Goal: Task Accomplishment & Management: Manage account settings

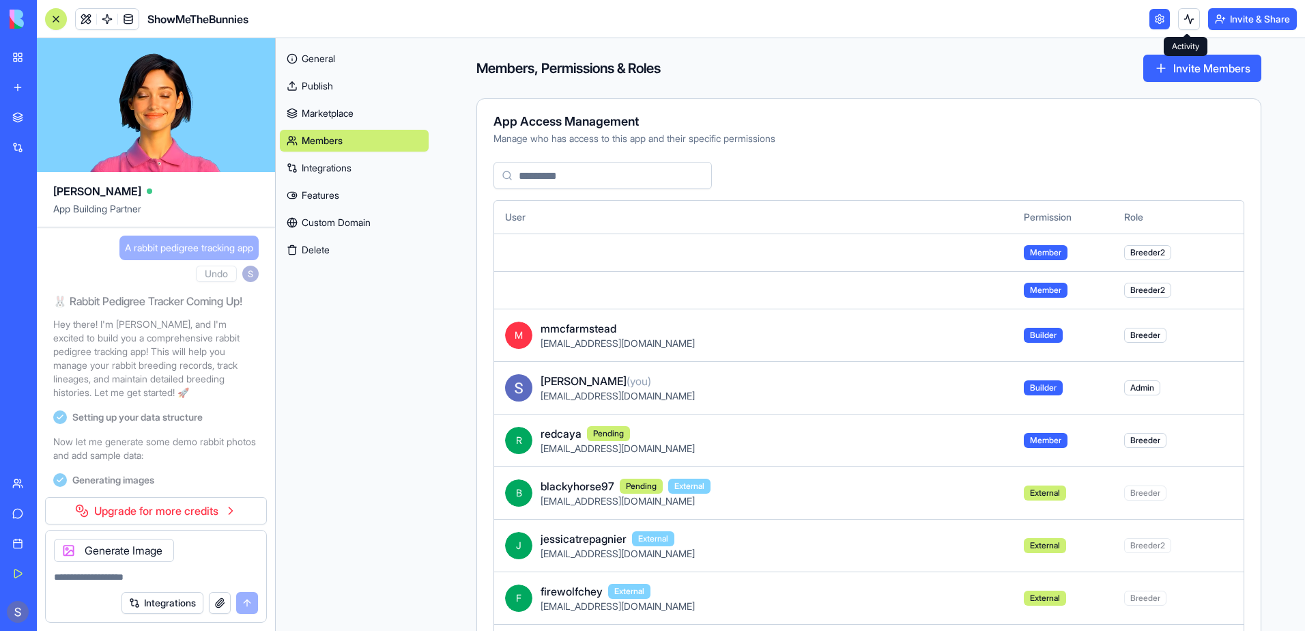
drag, startPoint x: 0, startPoint y: 0, endPoint x: 1188, endPoint y: 15, distance: 1188.0
click at [1188, 15] on button at bounding box center [1189, 19] width 22 height 22
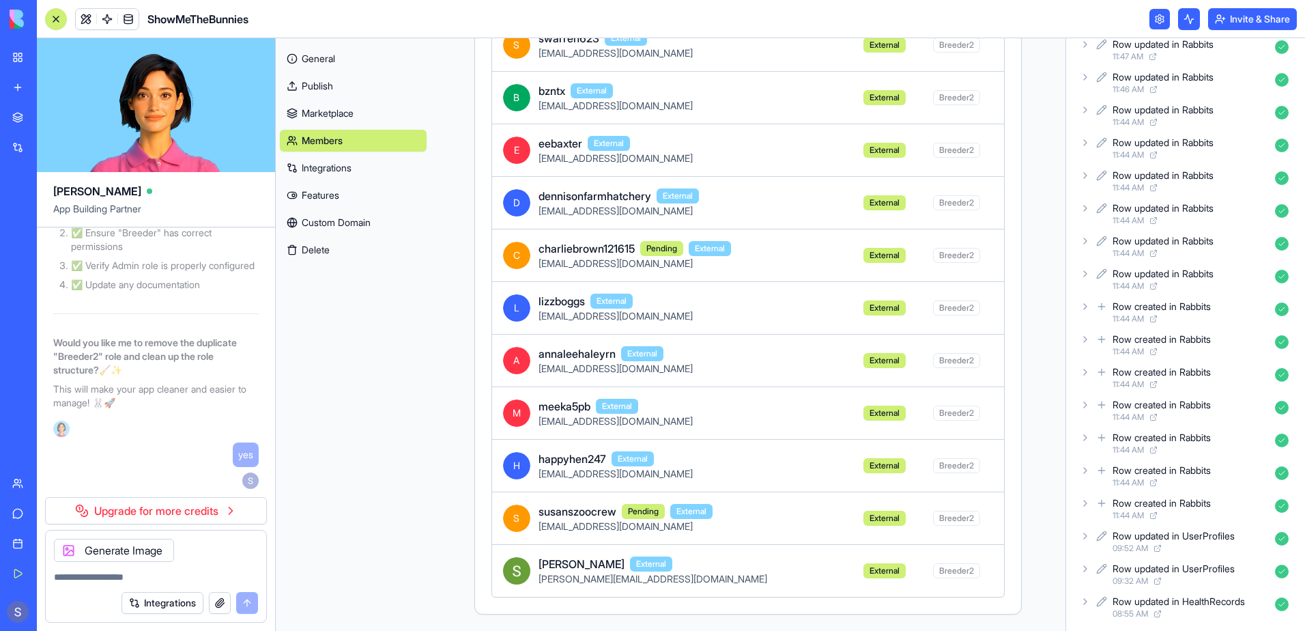
scroll to position [87, 0]
click at [1164, 466] on div "Row created in Rabbits" at bounding box center [1162, 468] width 98 height 14
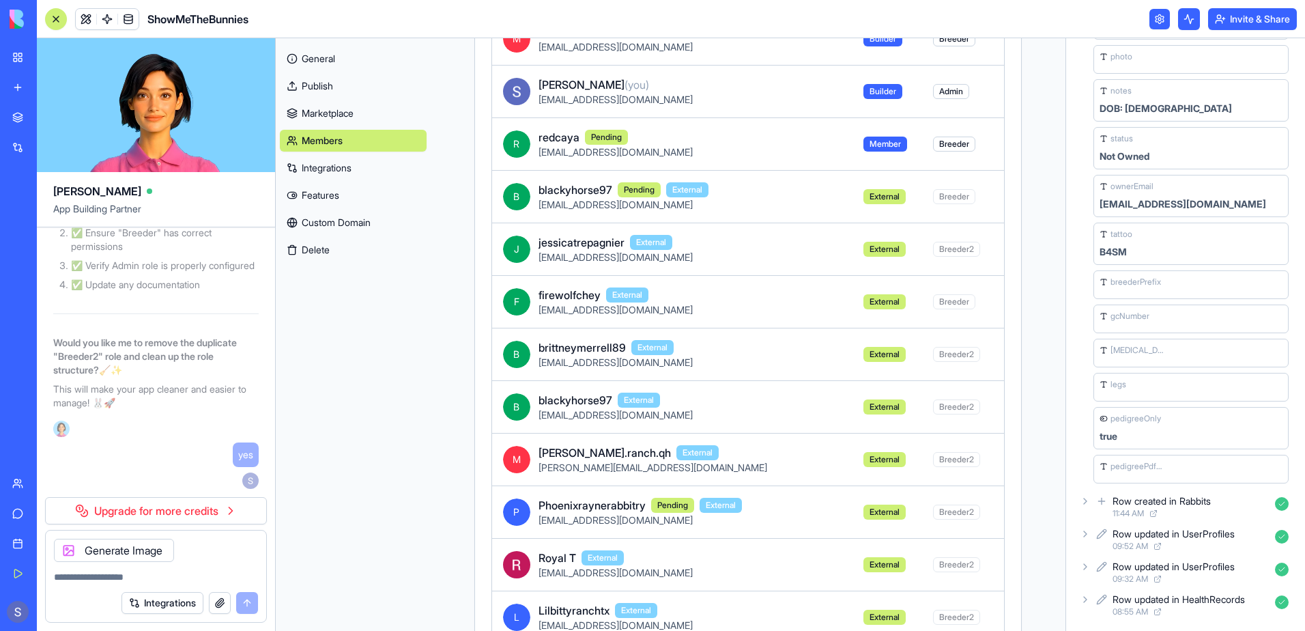
scroll to position [0, 0]
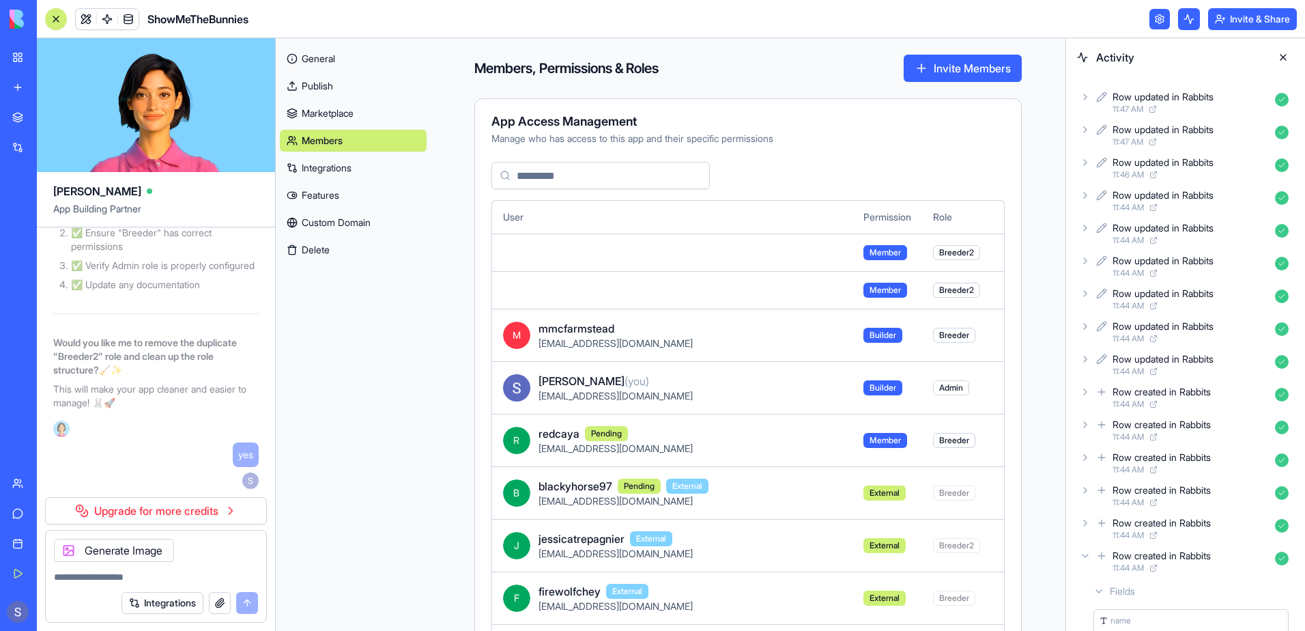
click at [1285, 61] on button at bounding box center [1284, 57] width 22 height 22
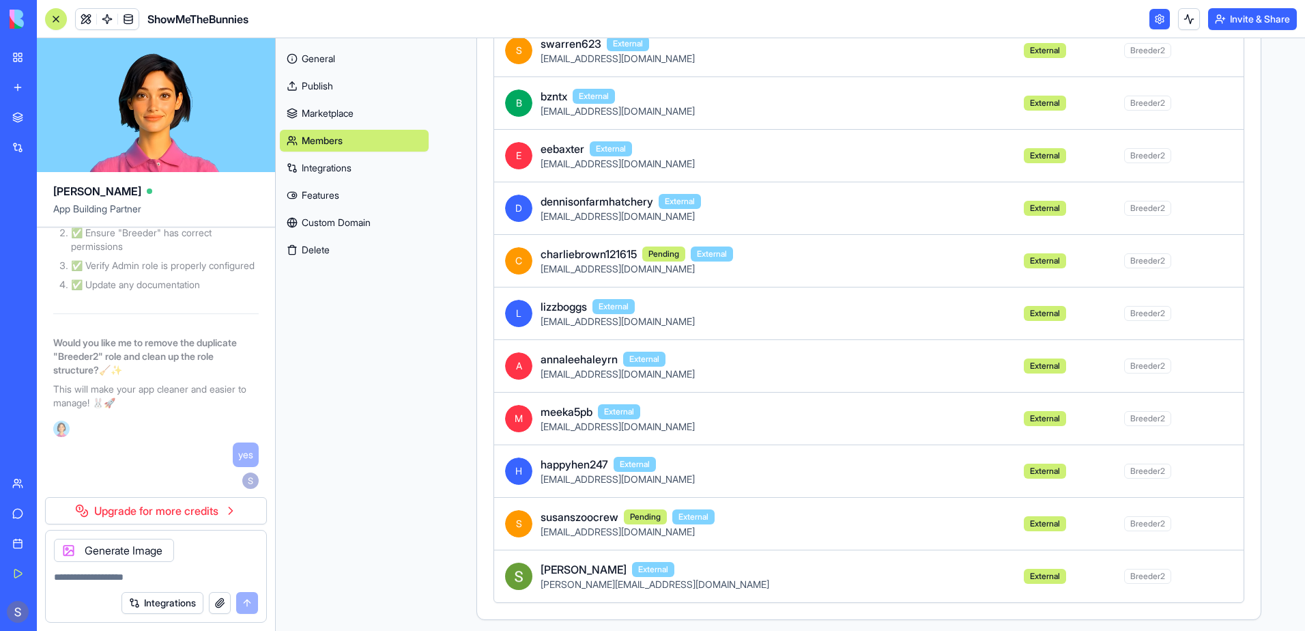
scroll to position [1184, 0]
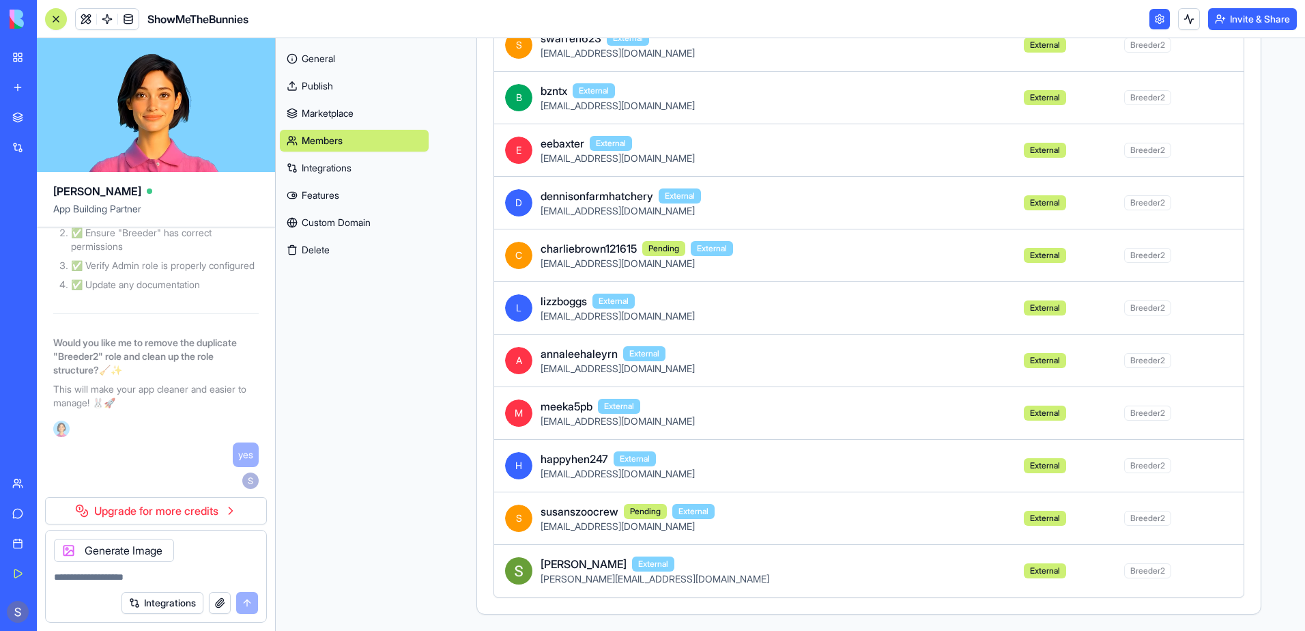
click at [1124, 574] on span "Breeder2" at bounding box center [1147, 570] width 47 height 15
click at [571, 581] on span "[PERSON_NAME][EMAIL_ADDRESS][DOMAIN_NAME]" at bounding box center [655, 579] width 229 height 12
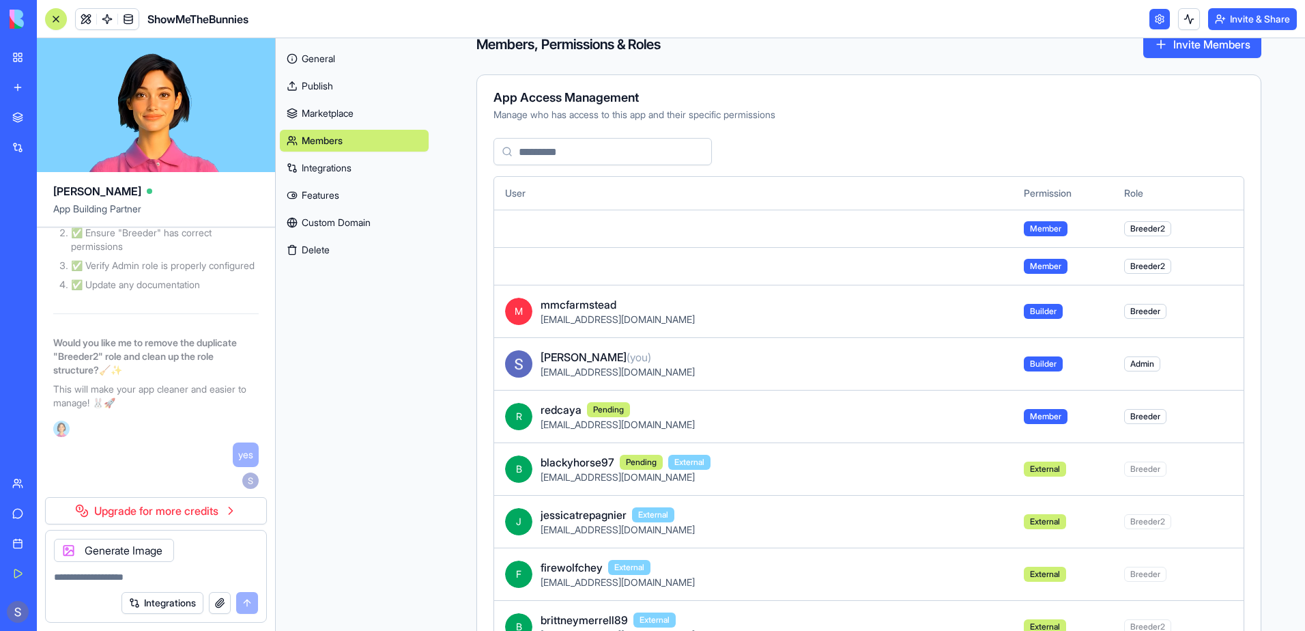
scroll to position [0, 0]
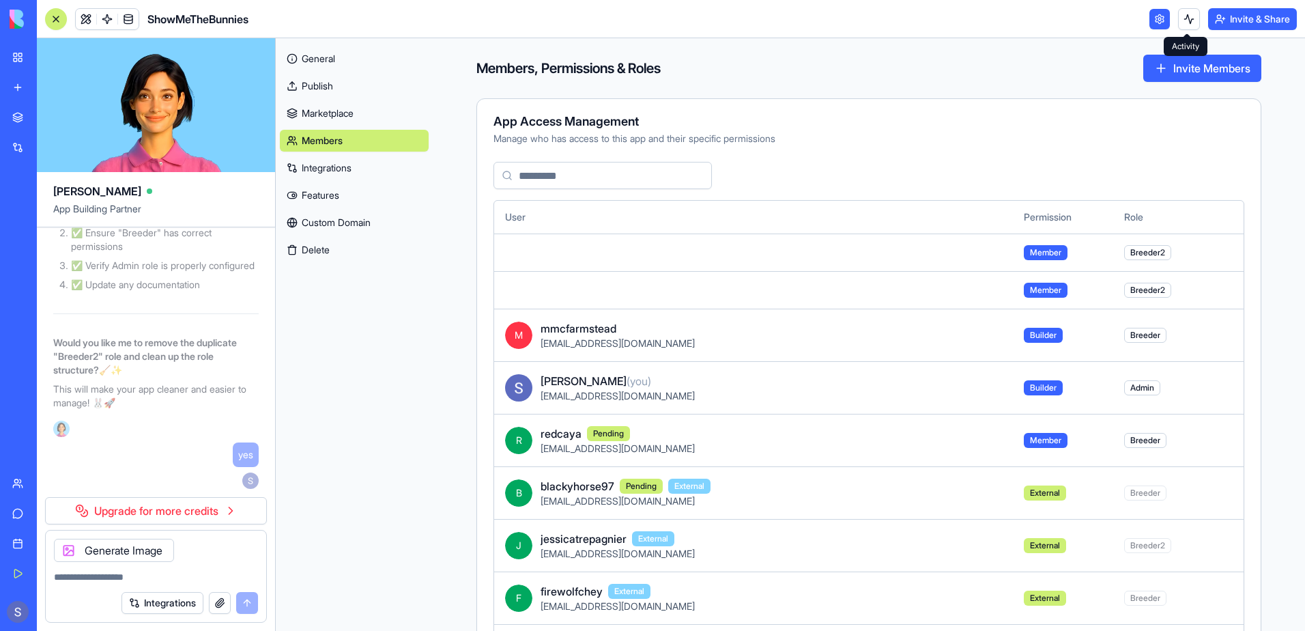
click at [1178, 23] on button at bounding box center [1189, 19] width 22 height 22
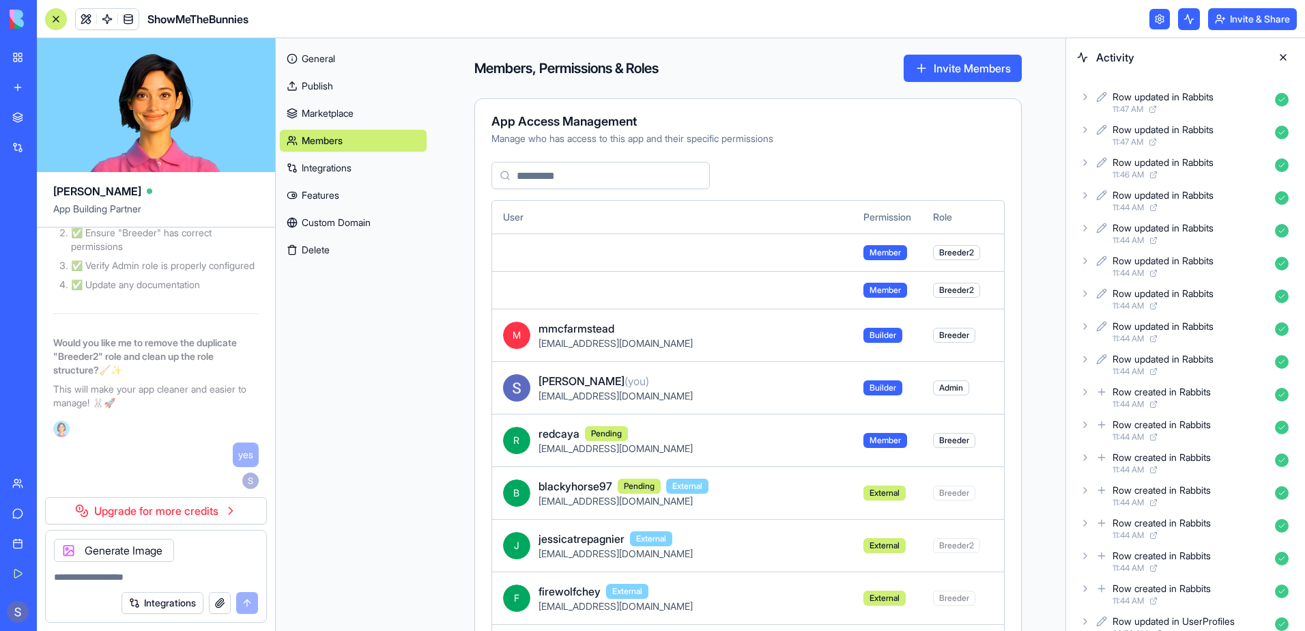
click at [1197, 106] on div "11:47 AM" at bounding box center [1191, 109] width 157 height 11
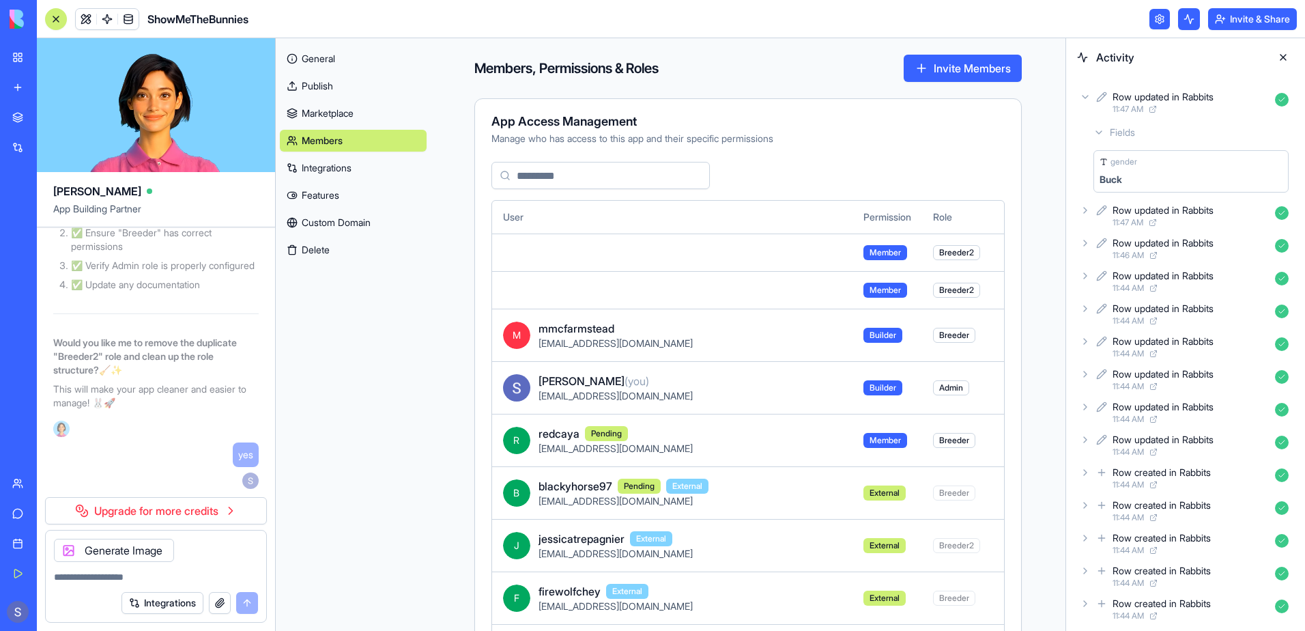
click at [1194, 216] on div "Row updated in Rabbits" at bounding box center [1163, 210] width 101 height 14
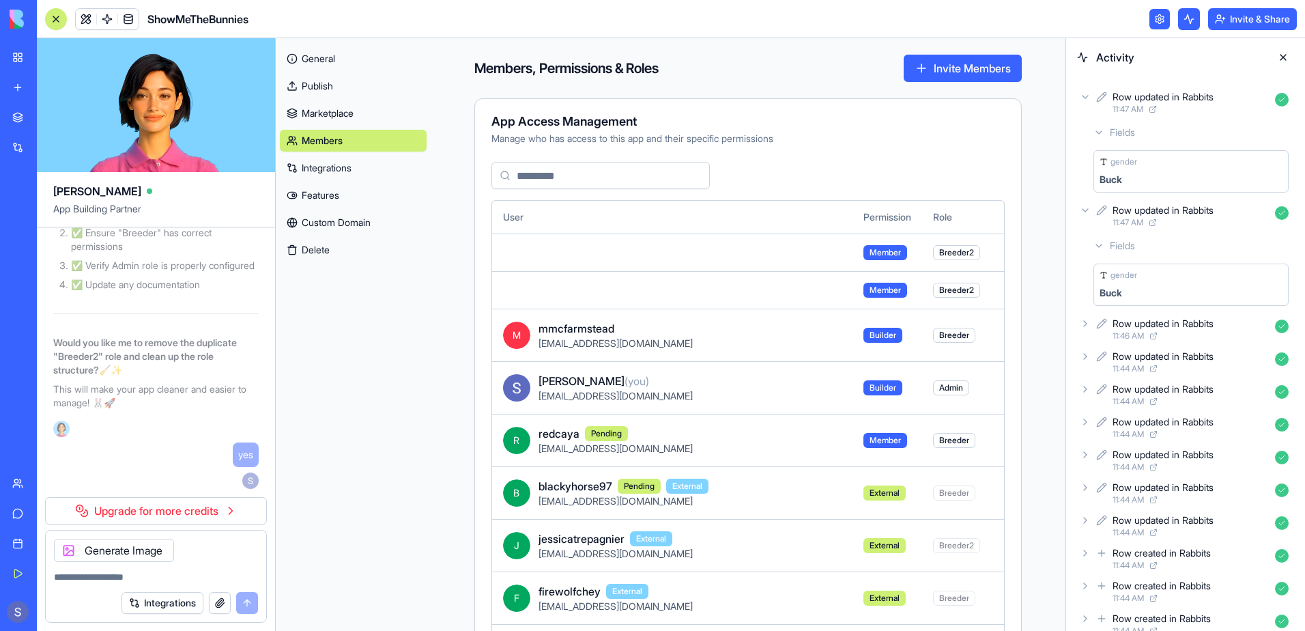
click at [1280, 56] on button at bounding box center [1284, 57] width 22 height 22
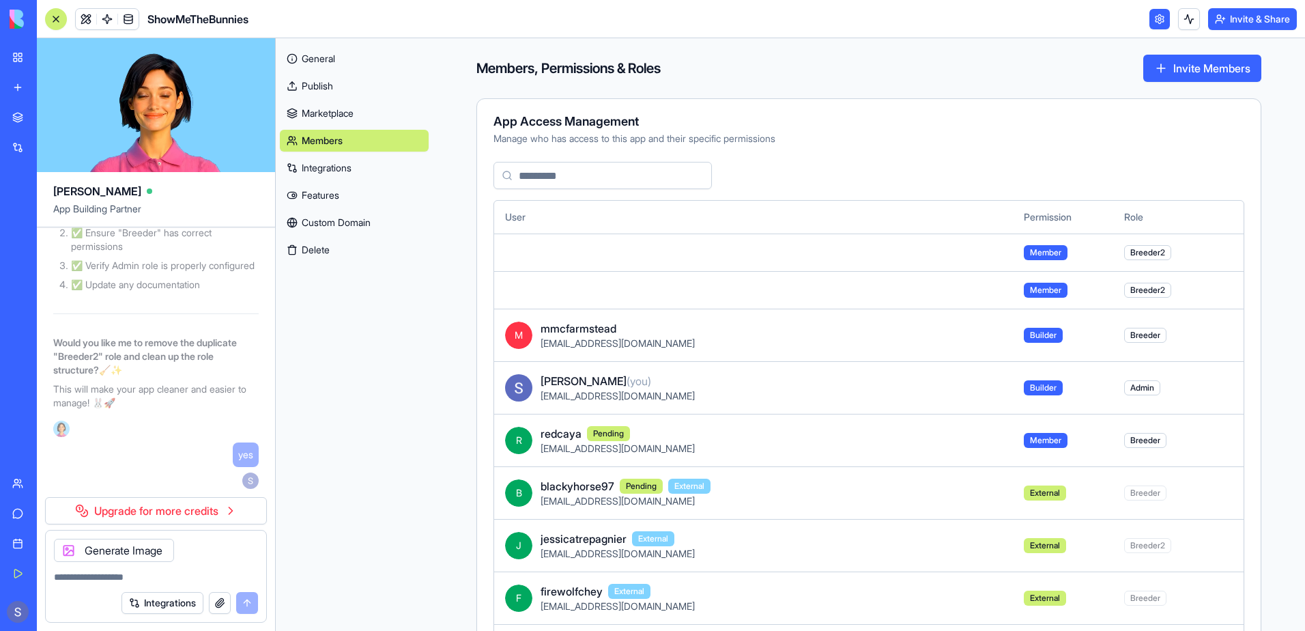
click at [318, 198] on link "Features" at bounding box center [354, 195] width 149 height 22
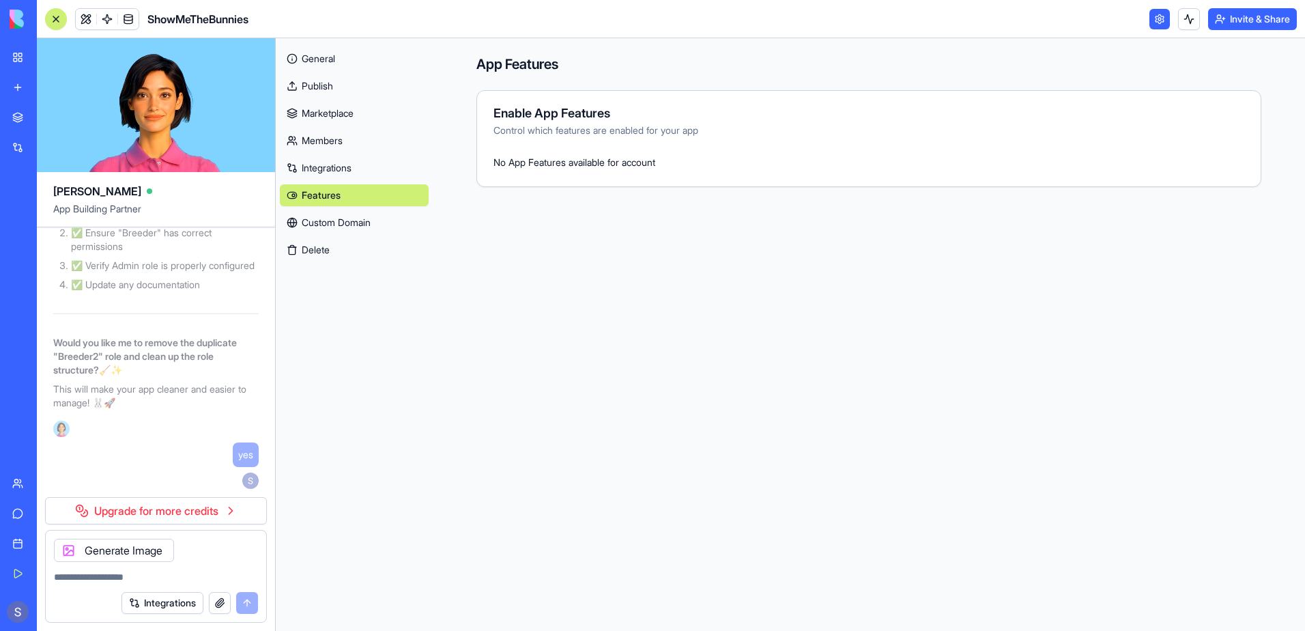
click at [538, 172] on div "Enable App Features Control which features are enabled for your app No App Feat…" at bounding box center [869, 138] width 785 height 97
click at [287, 107] on link "Marketplace" at bounding box center [354, 113] width 149 height 22
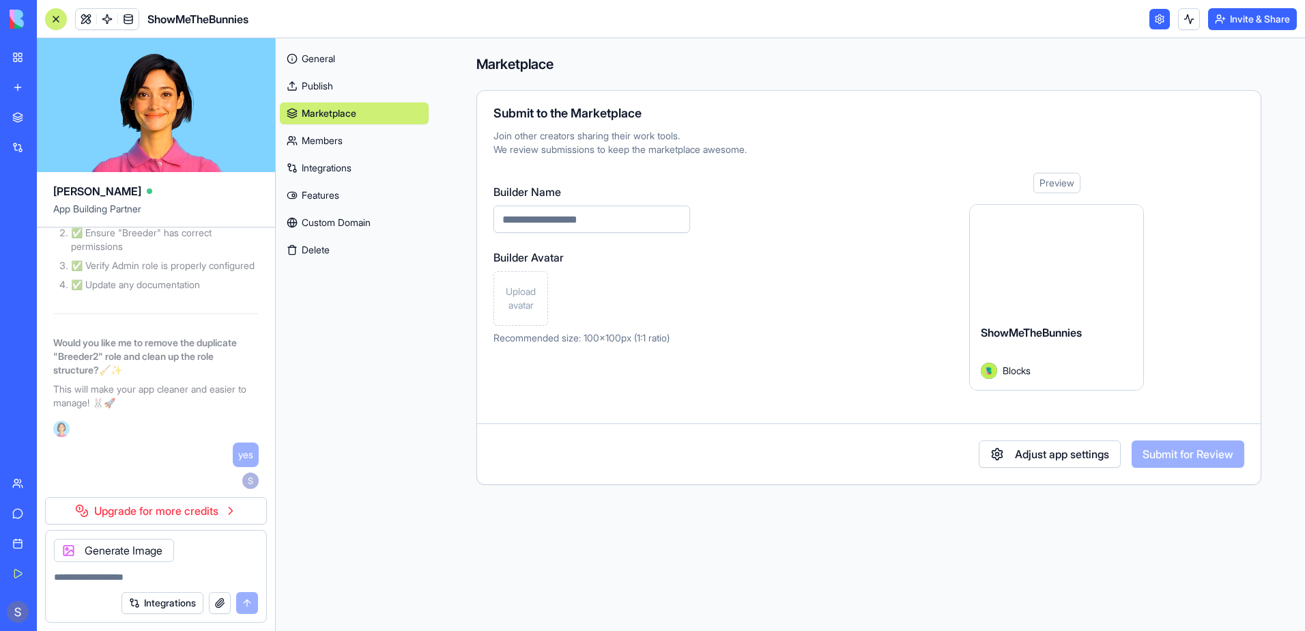
click at [1047, 448] on button "Adjust app settings" at bounding box center [1050, 453] width 142 height 27
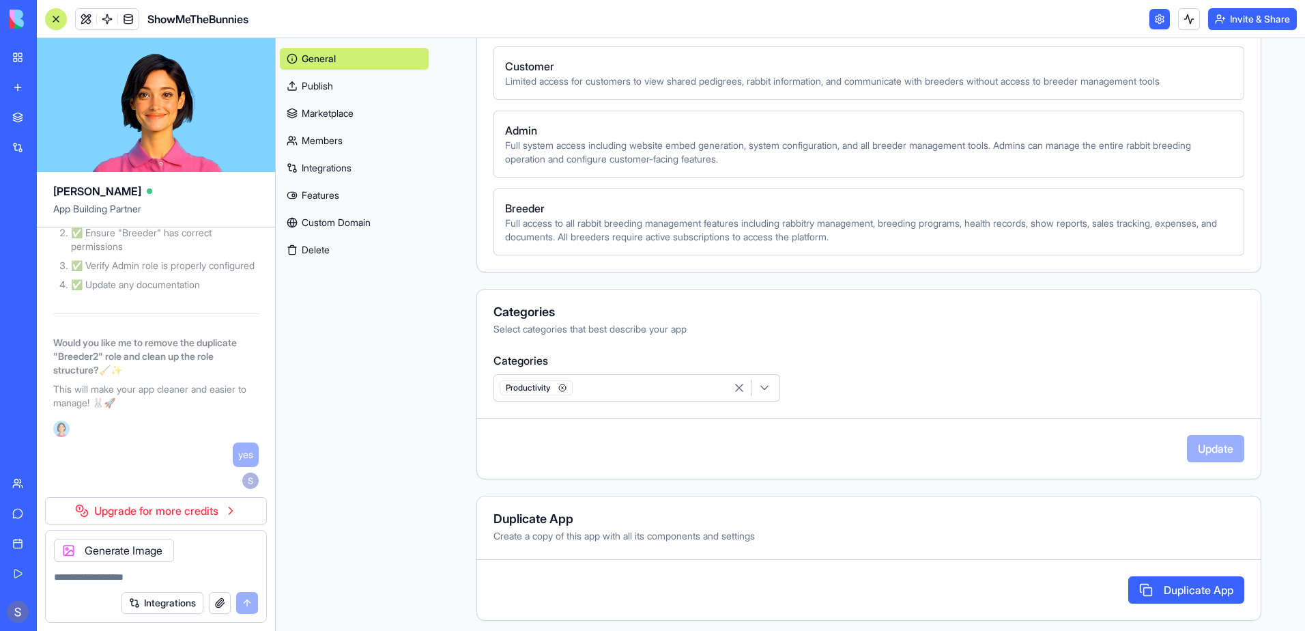
scroll to position [645, 0]
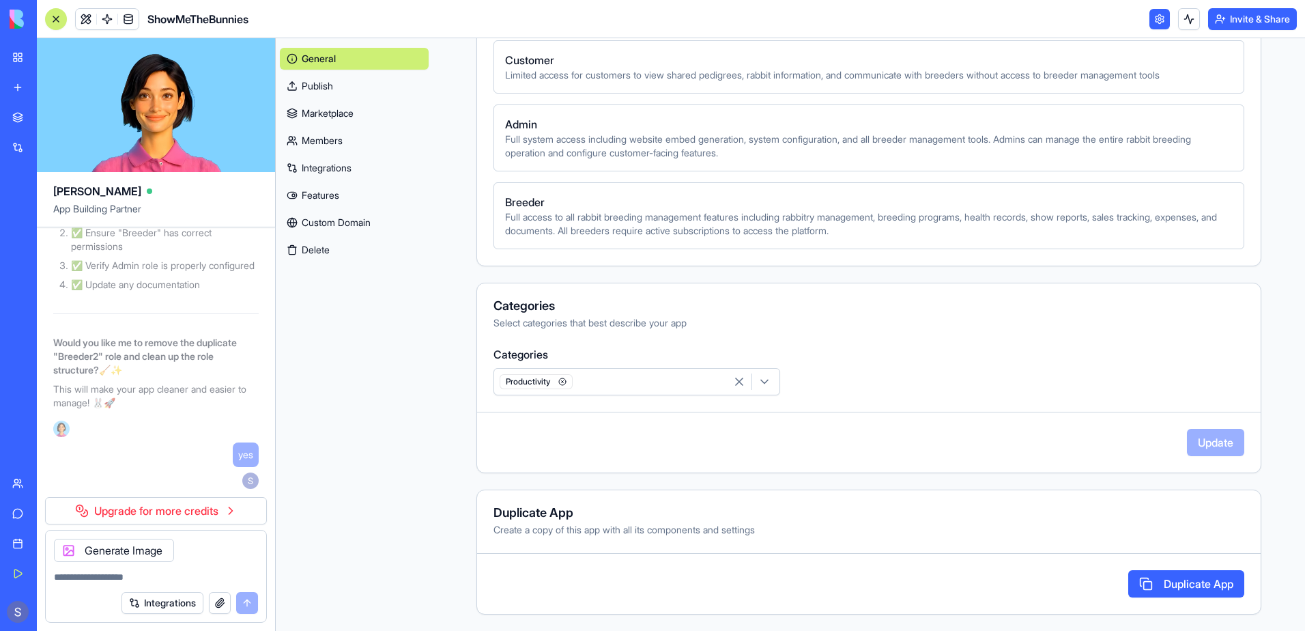
click at [429, 389] on div "General Publish Marketplace Members Integrations Features Custom Domain Delete" at bounding box center [354, 334] width 157 height 593
click at [335, 144] on link "Members" at bounding box center [354, 141] width 149 height 22
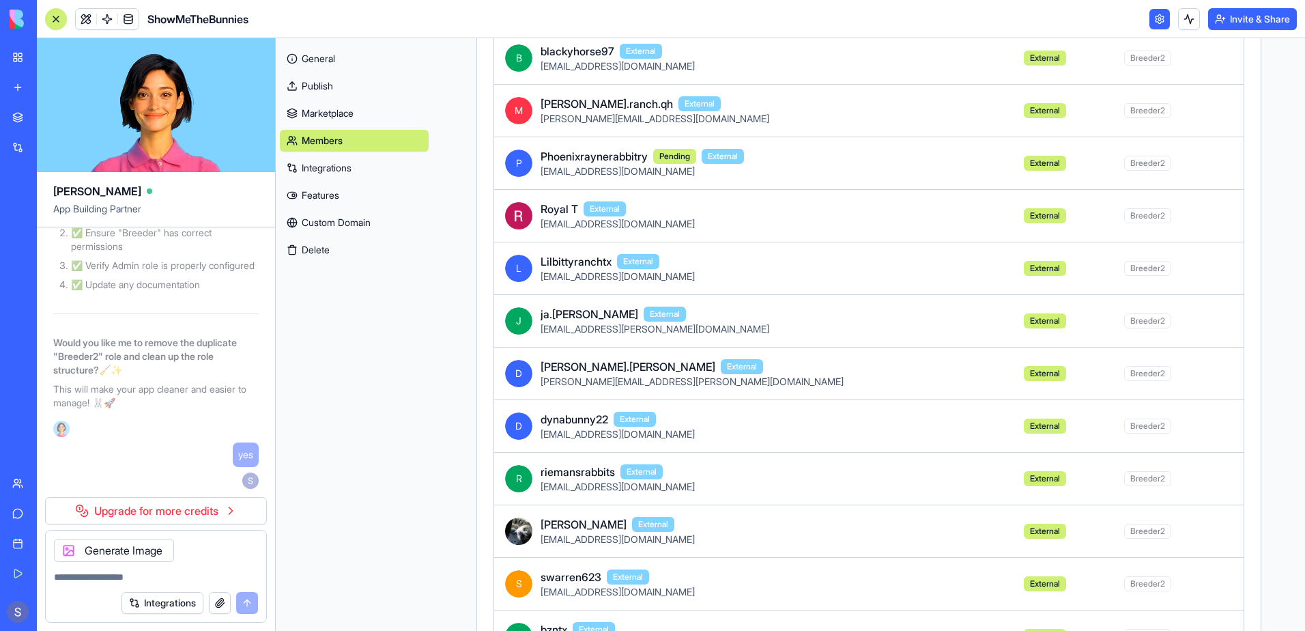
click at [53, 17] on div at bounding box center [56, 19] width 11 height 11
